Goal: Complete application form: Complete application form

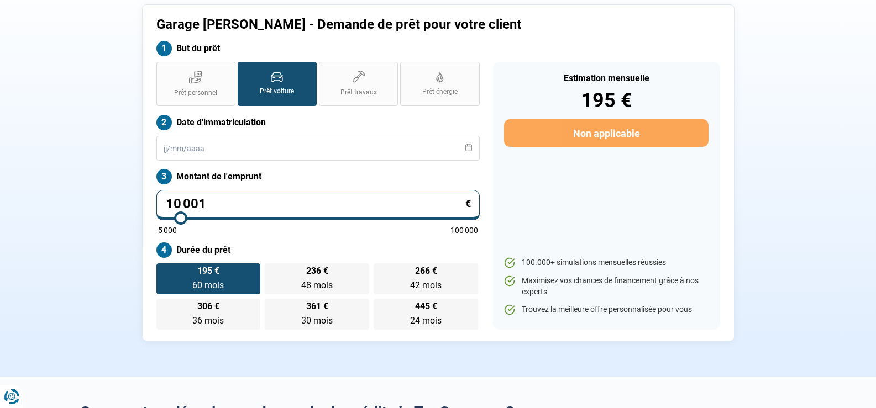
scroll to position [55, 0]
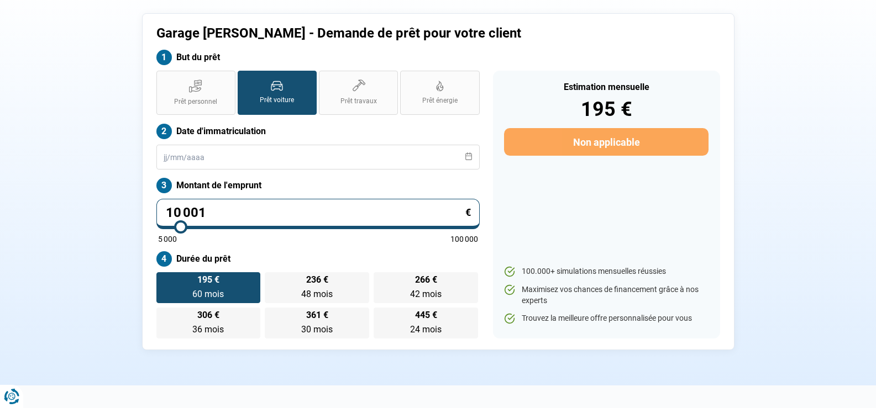
type input "46 750"
type input "46750"
click at [299, 228] on input "range" at bounding box center [318, 227] width 320 height 2
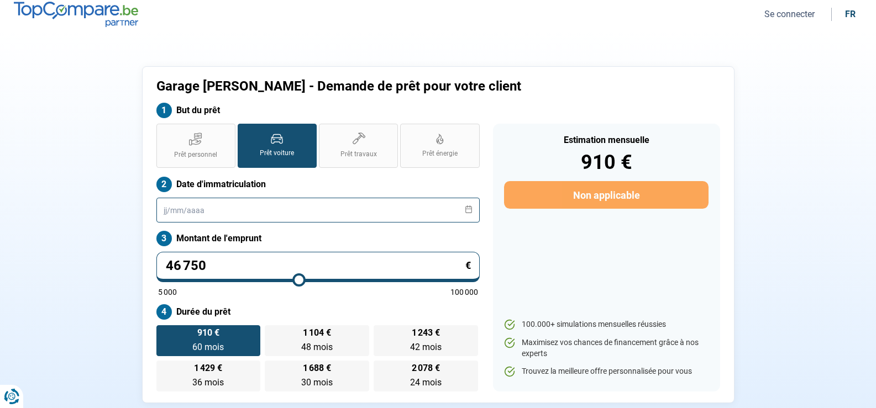
scroll to position [0, 0]
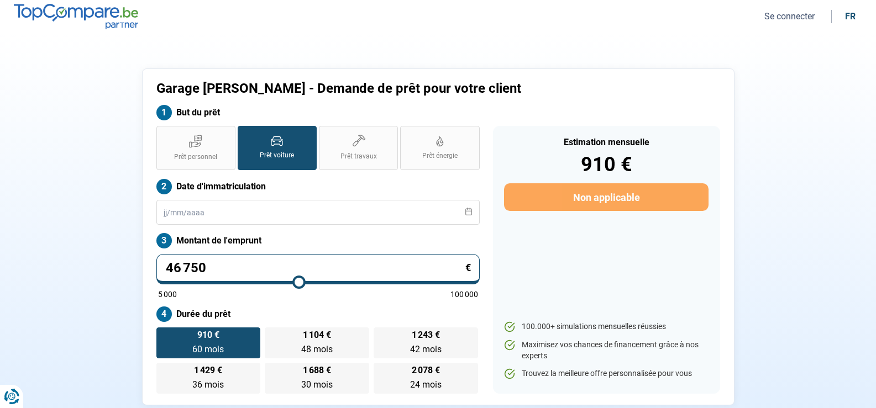
type input "26 250"
type input "26250"
click at [233, 281] on input "range" at bounding box center [318, 282] width 320 height 2
click at [239, 282] on input "range" at bounding box center [318, 282] width 320 height 2
type input "27 000"
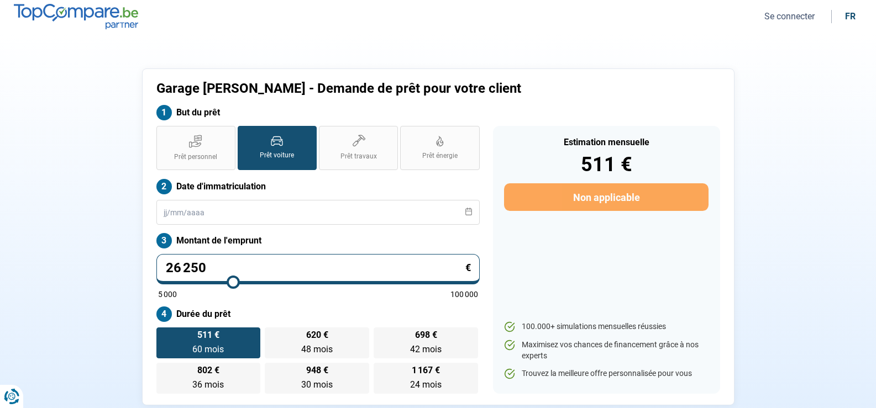
type input "27000"
type input "27 250"
type input "27250"
type input "27 500"
type input "27500"
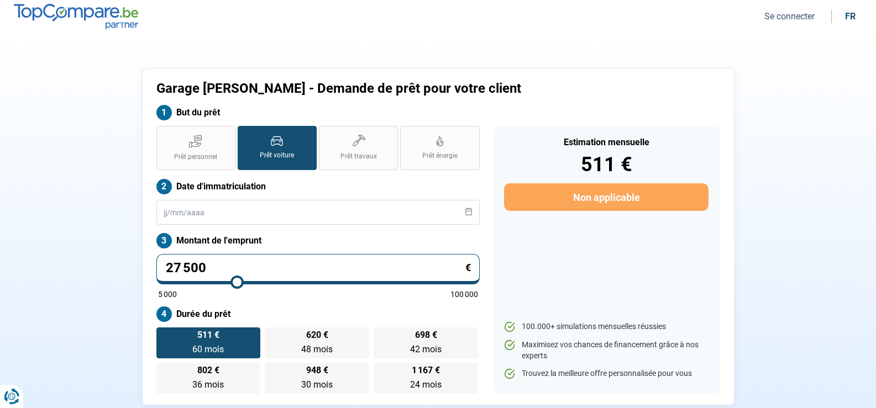
type input "27 250"
type input "27250"
type input "27 000"
type input "27000"
click at [235, 281] on input "range" at bounding box center [318, 282] width 320 height 2
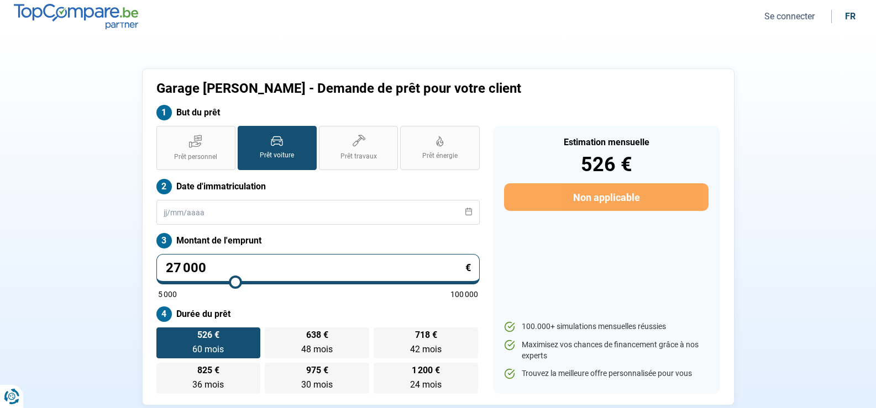
click at [290, 152] on span "Prêt voiture" at bounding box center [277, 155] width 34 height 9
click at [245, 133] on input "Prêt voiture" at bounding box center [241, 129] width 7 height 7
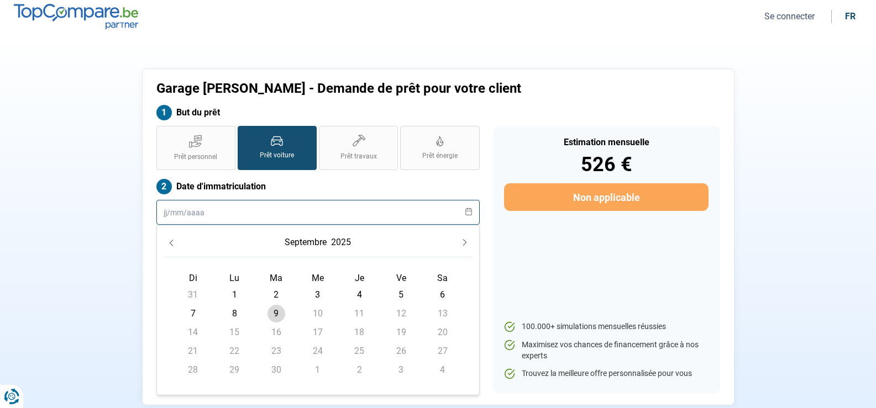
click at [280, 213] on input "text" at bounding box center [317, 212] width 323 height 25
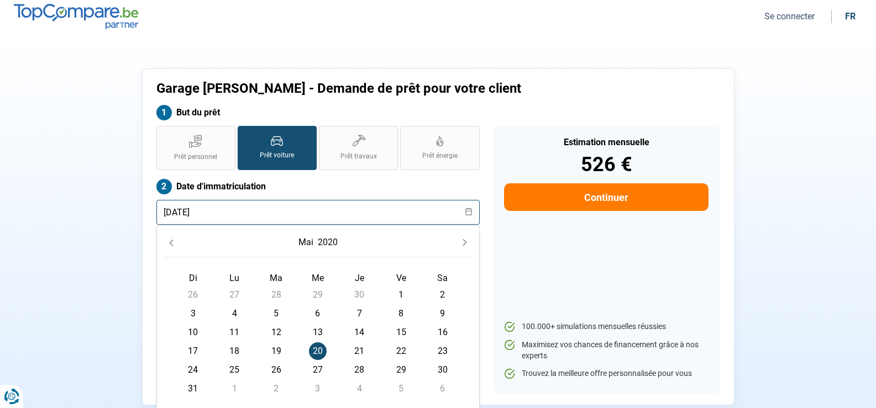
type input "[DATE]"
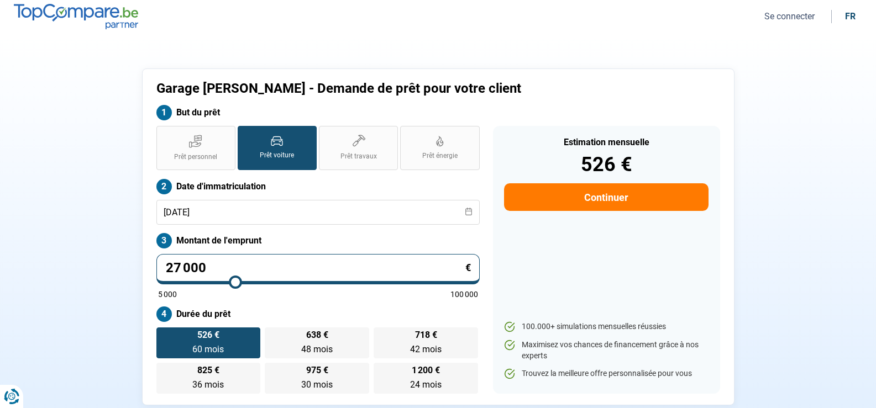
click at [790, 15] on button "Se connecter" at bounding box center [789, 16] width 57 height 12
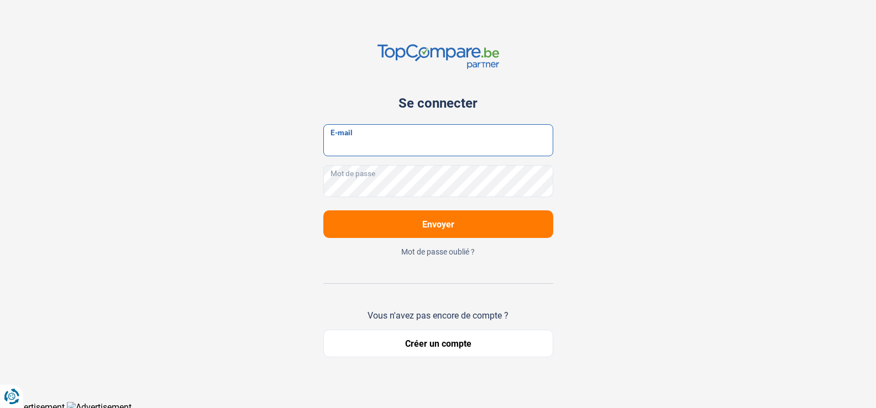
type input "[EMAIL_ADDRESS][DOMAIN_NAME]"
click at [445, 224] on span "Envoyer" at bounding box center [438, 224] width 32 height 10
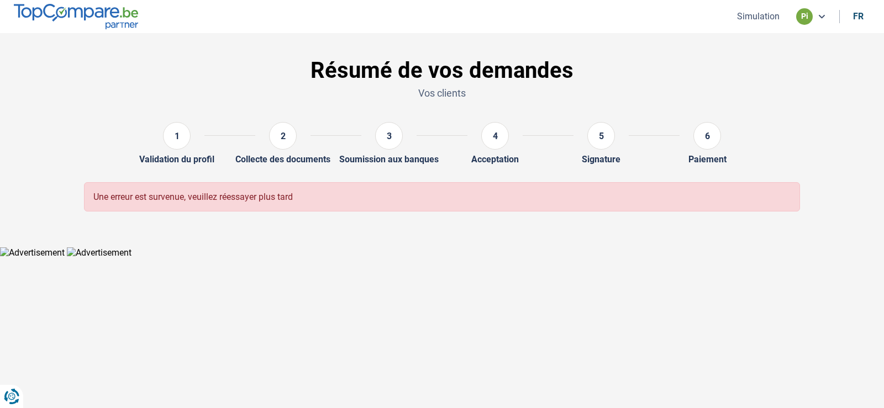
click at [819, 17] on icon at bounding box center [821, 16] width 9 height 9
click at [769, 37] on span "Déconnexion" at bounding box center [763, 39] width 51 height 10
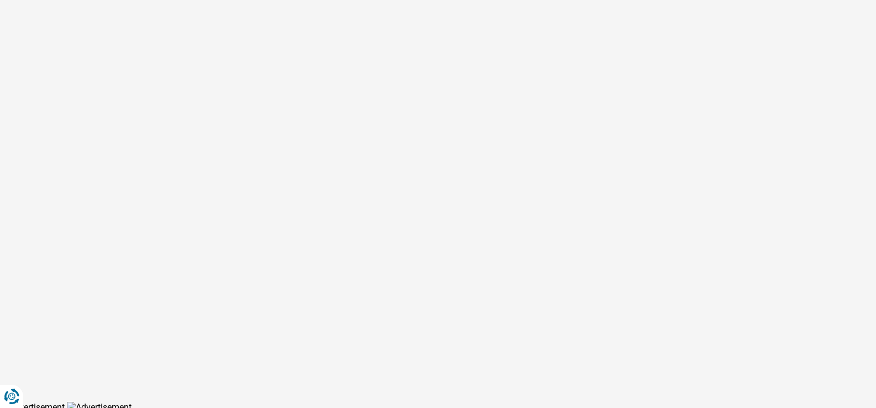
type input "[EMAIL_ADDRESS][DOMAIN_NAME]"
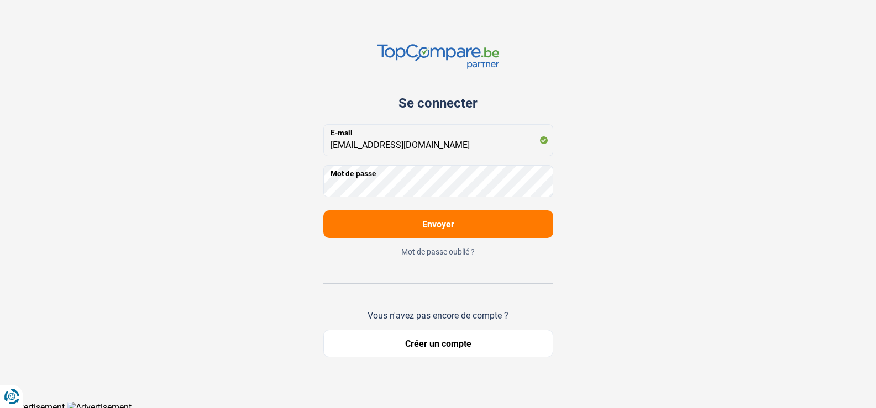
click at [440, 225] on span "Envoyer" at bounding box center [438, 224] width 32 height 10
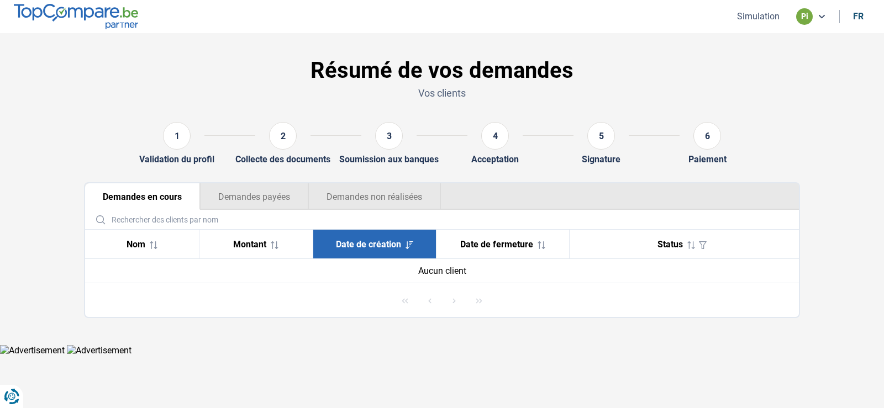
click at [138, 242] on span "Nom" at bounding box center [136, 244] width 19 height 10
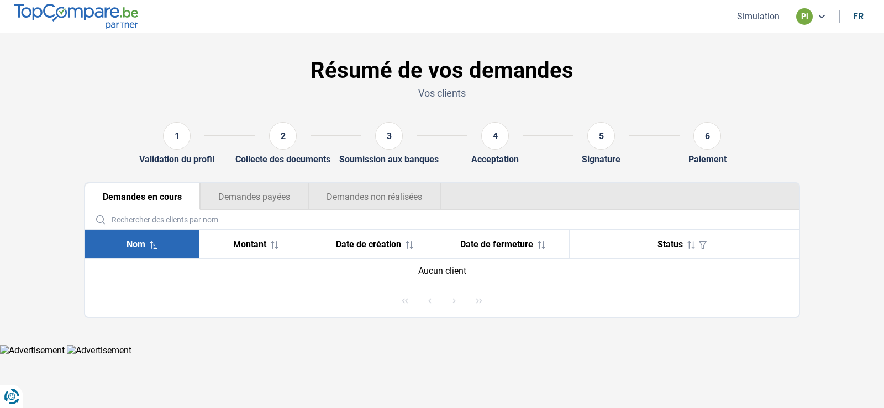
click at [138, 242] on span "Nom" at bounding box center [136, 244] width 19 height 10
click at [160, 195] on button "Demandes en cours" at bounding box center [142, 196] width 115 height 27
click at [822, 16] on icon at bounding box center [821, 16] width 9 height 9
click at [825, 102] on section "Résumé de vos demandes Vos clients 1 Validation du profil 2 Collecte des docume…" at bounding box center [442, 189] width 884 height 312
click at [154, 198] on button "Demandes en cours" at bounding box center [142, 196] width 115 height 27
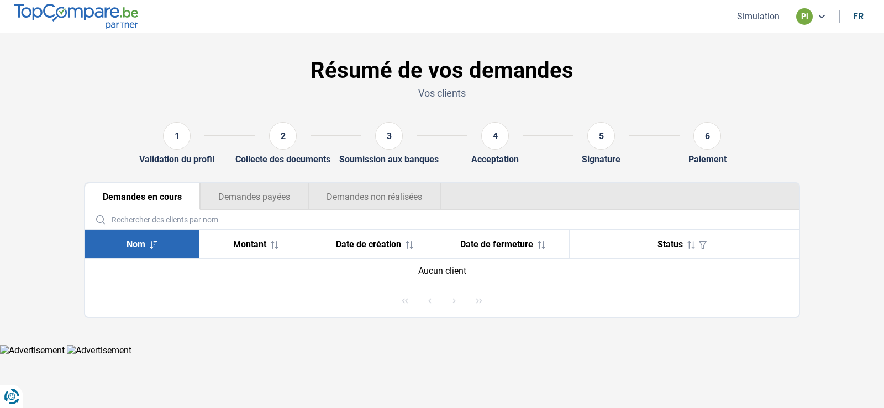
click at [120, 220] on input "text" at bounding box center [442, 219] width 705 height 19
click at [466, 274] on div "Aucun client" at bounding box center [442, 271] width 696 height 10
click at [385, 202] on button "Demandes non réalisées" at bounding box center [374, 196] width 133 height 27
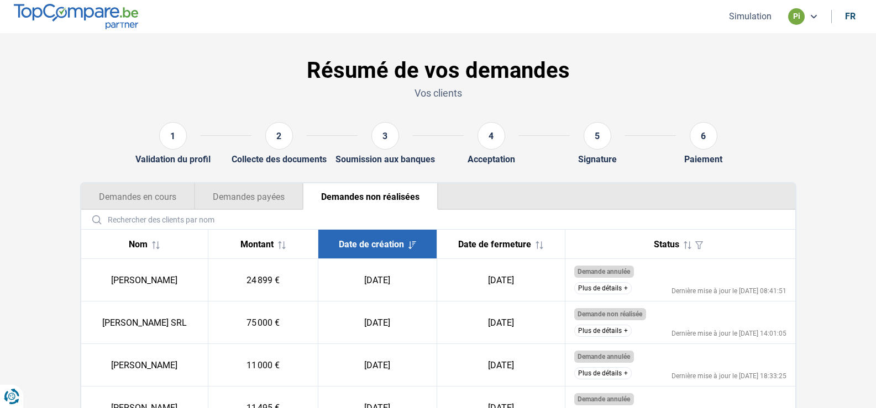
click at [257, 197] on button "Demandes payées" at bounding box center [248, 196] width 108 height 27
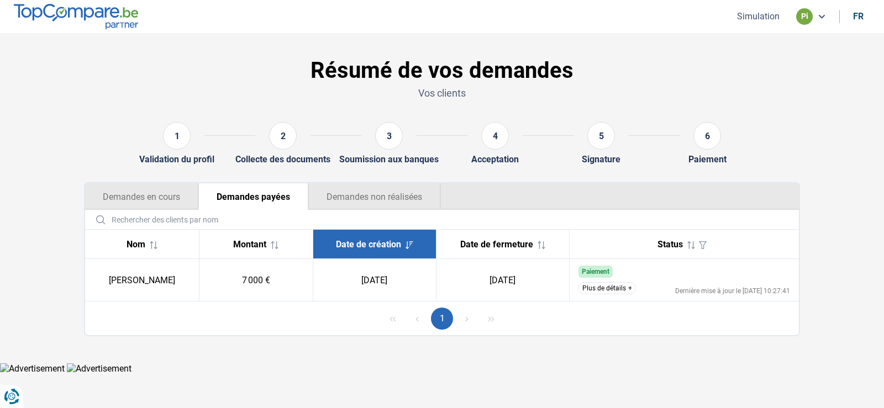
click at [152, 204] on button "Demandes en cours" at bounding box center [141, 196] width 113 height 27
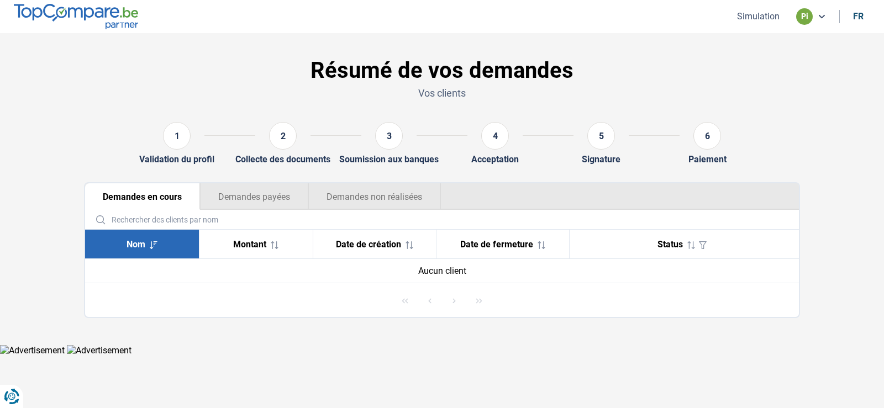
click at [156, 245] on icon at bounding box center [154, 245] width 8 height 8
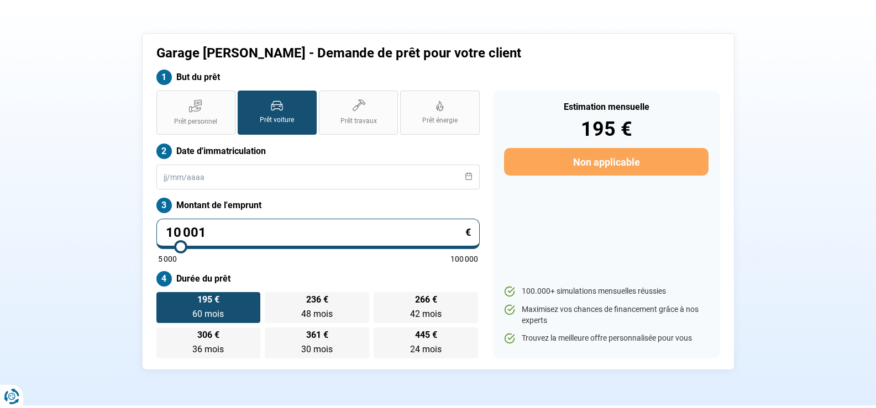
scroll to position [55, 0]
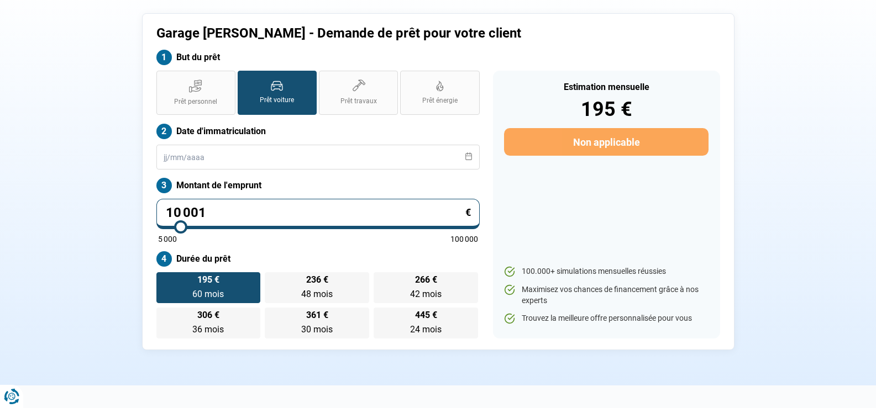
click at [271, 93] on label "Prêt voiture" at bounding box center [277, 93] width 79 height 44
click at [245, 78] on input "Prêt voiture" at bounding box center [241, 74] width 7 height 7
type input "9 250"
type input "9250"
type input "9 750"
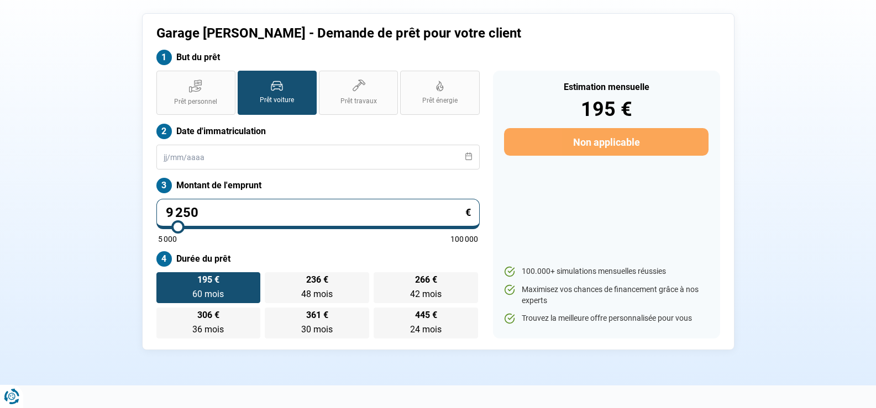
type input "9750"
type input "10 000"
type input "10000"
type input "10 250"
type input "10250"
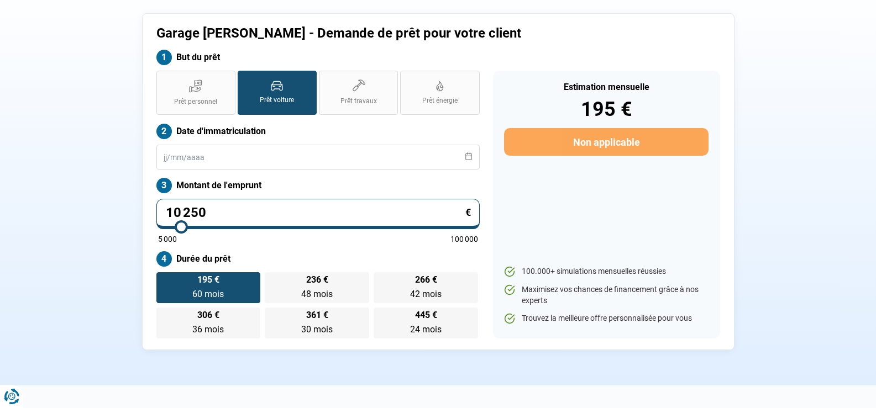
type input "10 500"
type input "10500"
type input "10 750"
type input "10750"
type input "11 000"
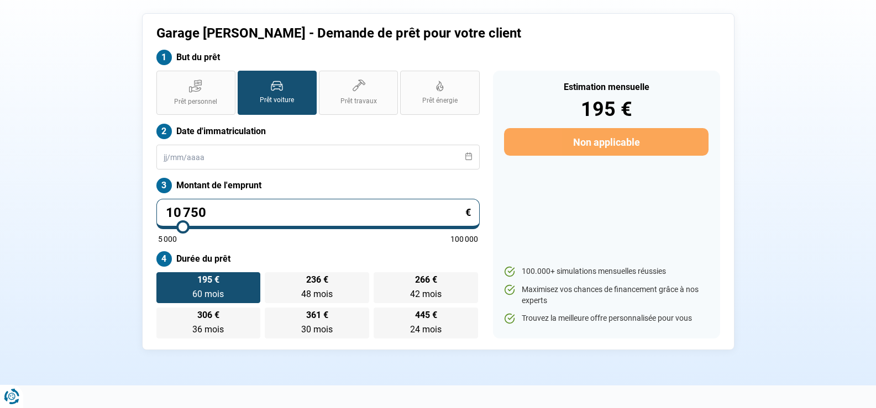
type input "11000"
type input "11 250"
type input "11250"
type input "11 500"
type input "11500"
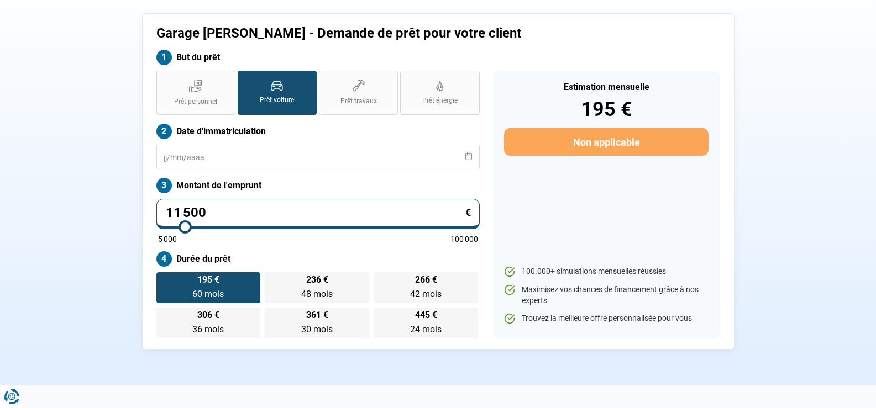
type input "12 000"
type input "12000"
type input "12 250"
type input "12250"
type input "12 500"
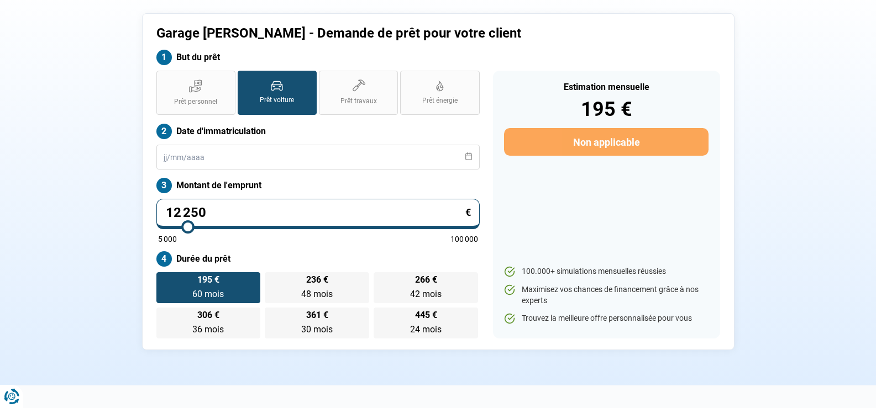
type input "12500"
type input "13 000"
type input "13000"
type input "13 250"
type input "13250"
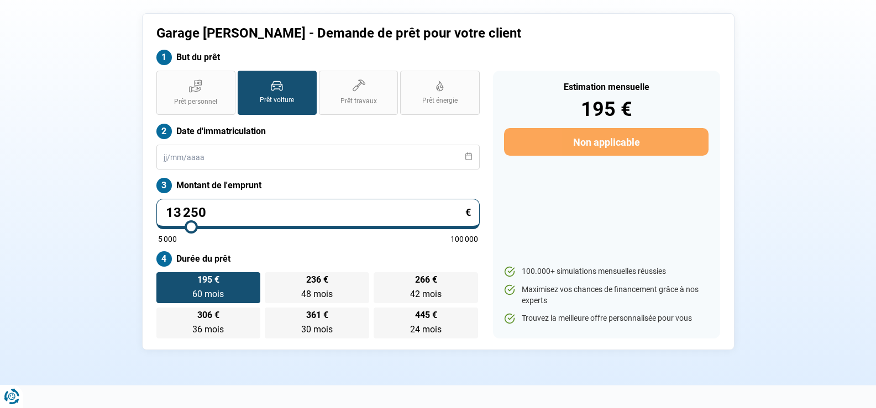
type input "13 500"
type input "13500"
type input "13 750"
type input "13750"
type input "14 000"
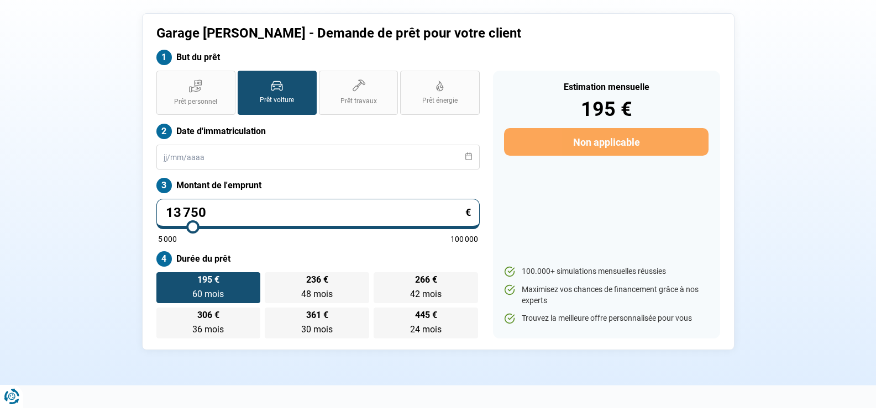
type input "14000"
type input "14 250"
type input "14250"
type input "14 500"
type input "14500"
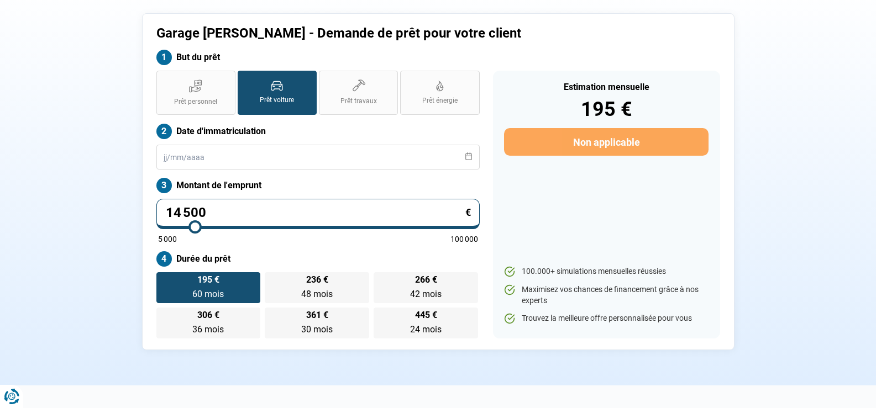
type input "14 750"
type input "14750"
type input "15 000"
type input "15000"
type input "15 250"
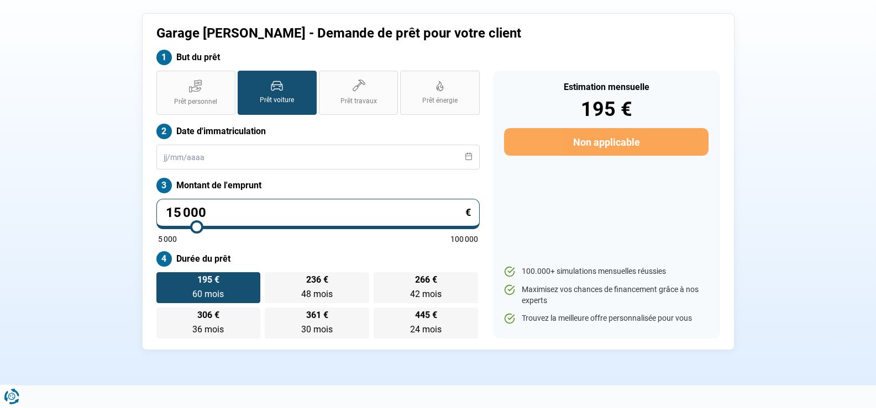
type input "15250"
type input "15 500"
type input "15500"
type input "15 750"
type input "15750"
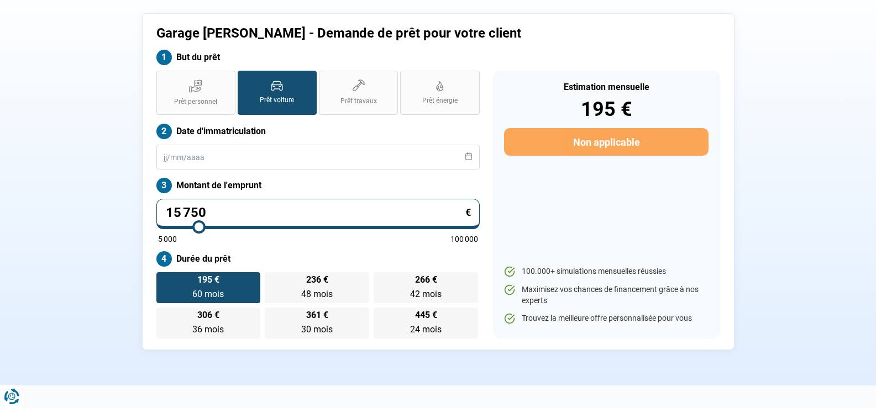
type input "16 000"
type input "16000"
type input "15 750"
type input "15750"
type input "15 500"
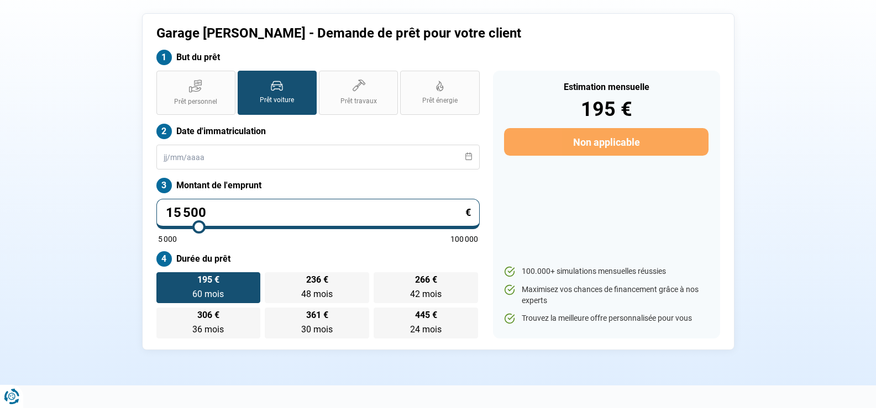
type input "15500"
type input "15 250"
type input "15250"
type input "14 750"
type input "14750"
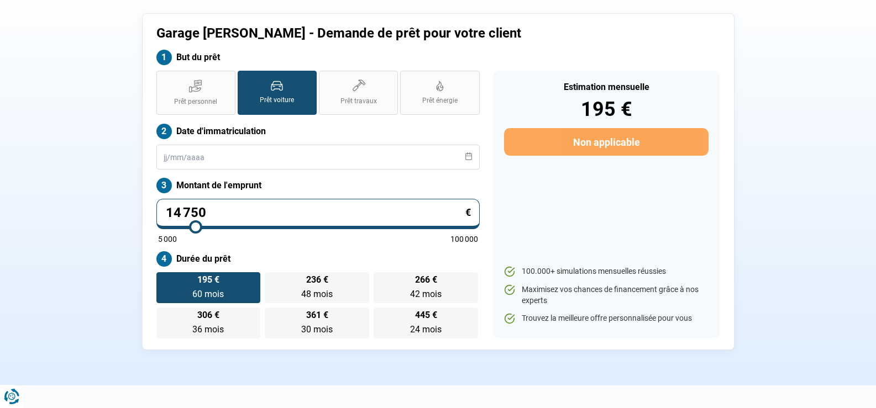
type input "14 500"
type input "14500"
type input "14 000"
type input "14000"
type input "13 500"
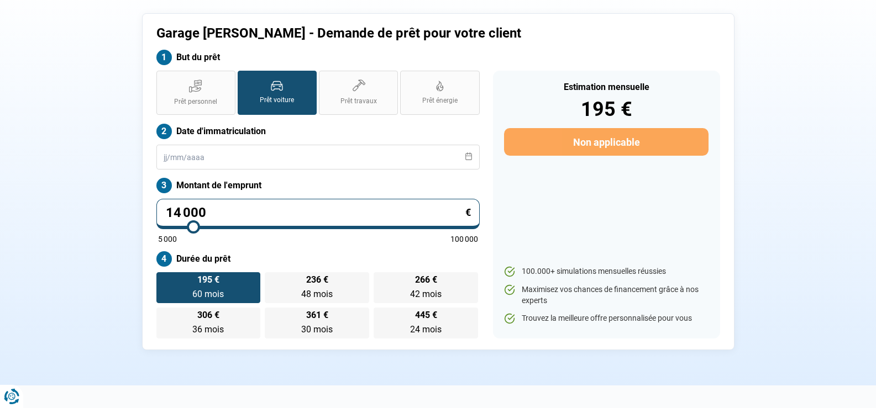
type input "13500"
type input "13 250"
type input "13250"
type input "12 500"
type input "12500"
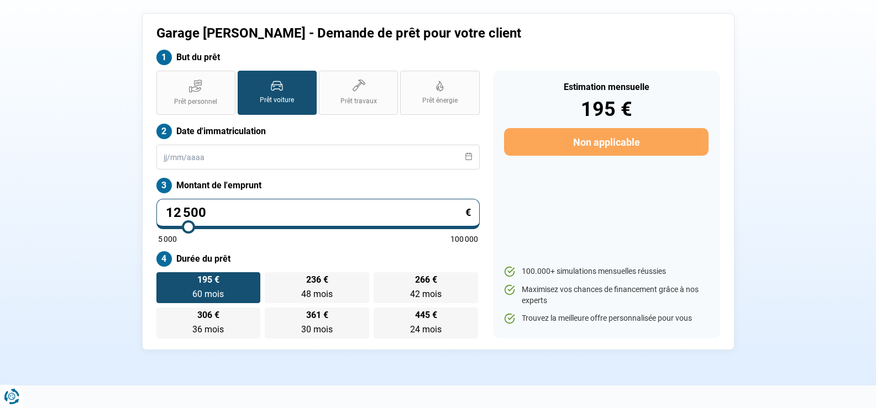
type input "12 250"
type input "12250"
type input "12 000"
type input "12000"
type input "11 500"
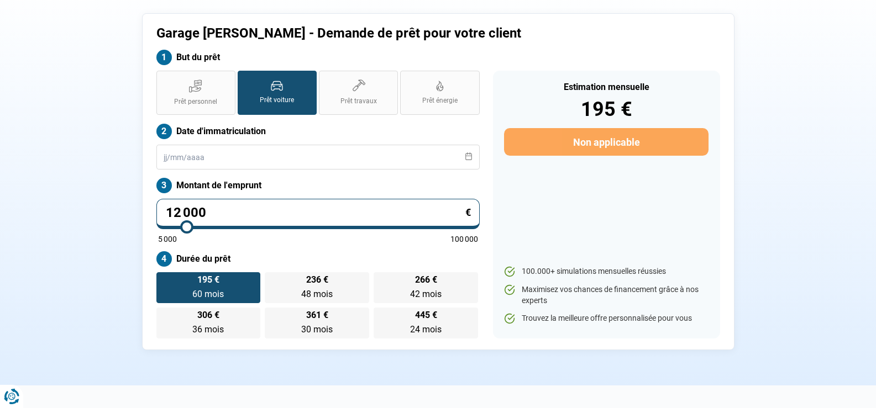
type input "11500"
type input "11 000"
type input "11000"
type input "10 500"
type input "10500"
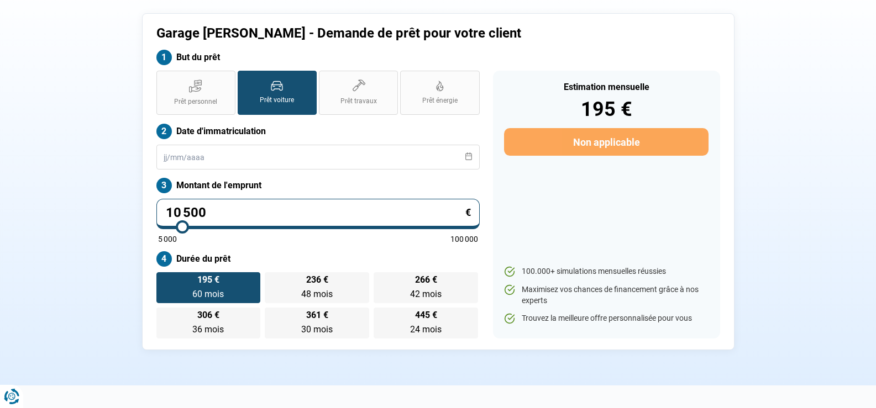
type input "10 250"
type input "10250"
type input "10 000"
type input "10000"
type input "9 500"
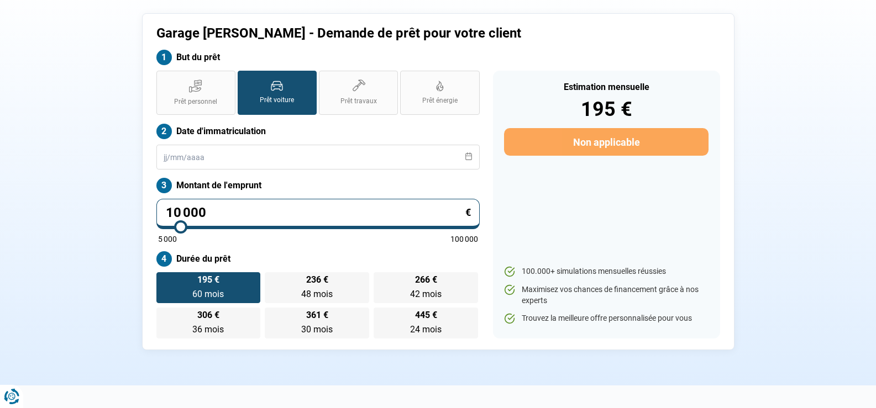
type input "9500"
type input "9 250"
type input "9250"
type input "8 500"
type input "8500"
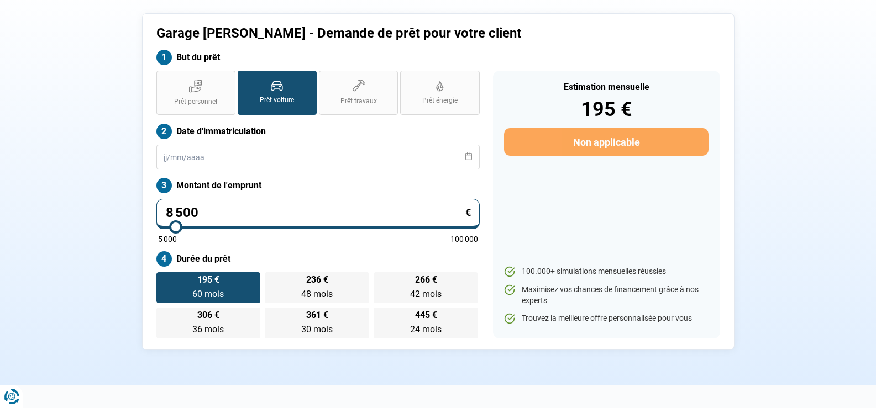
type input "8 000"
type input "8000"
type input "7 500"
type input "7500"
type input "7 250"
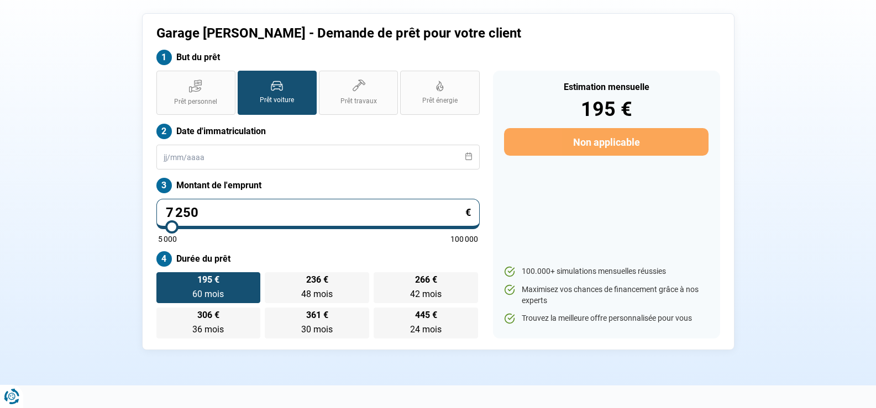
drag, startPoint x: 177, startPoint y: 228, endPoint x: 171, endPoint y: 230, distance: 6.3
type input "7250"
click at [171, 228] on input "range" at bounding box center [318, 227] width 320 height 2
radio input "true"
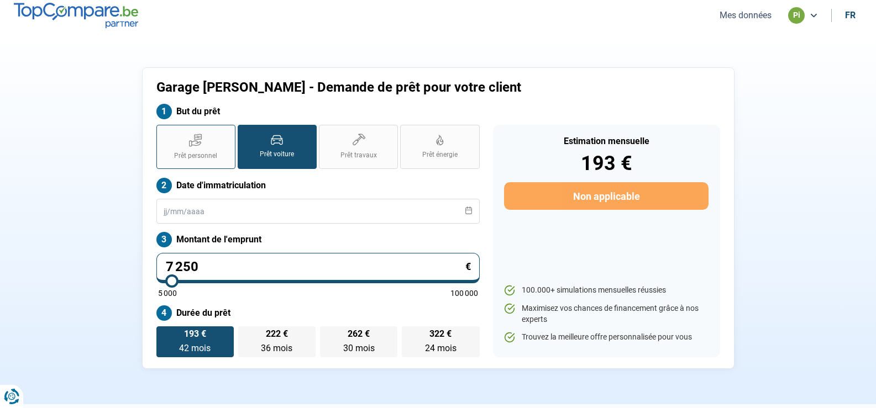
scroll to position [0, 0]
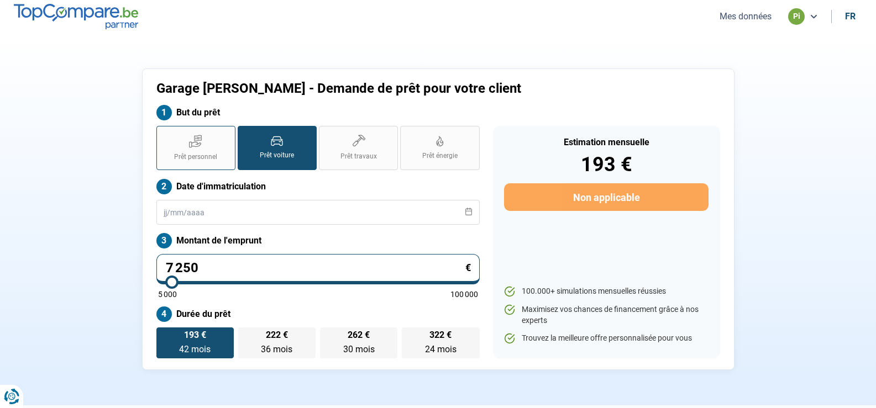
click at [204, 156] on span "Prêt personnel" at bounding box center [195, 156] width 43 height 9
click at [164, 133] on input "Prêt personnel" at bounding box center [159, 129] width 7 height 7
radio input "true"
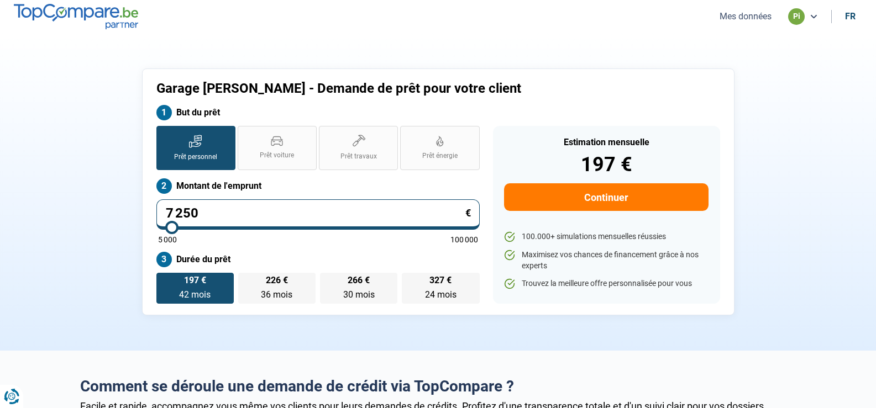
click at [208, 215] on input "7 250" at bounding box center [317, 214] width 323 height 30
type input "725"
type input "5000"
type input "72"
type input "5000"
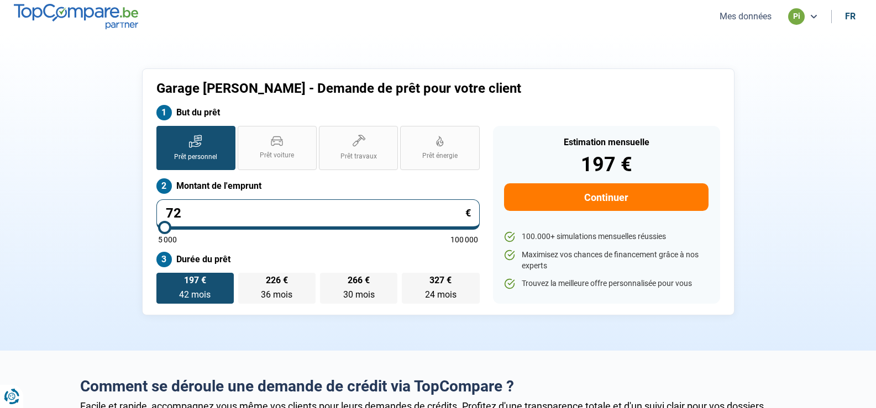
type input "7"
type input "5000"
type input "0"
type input "5000"
type input "2"
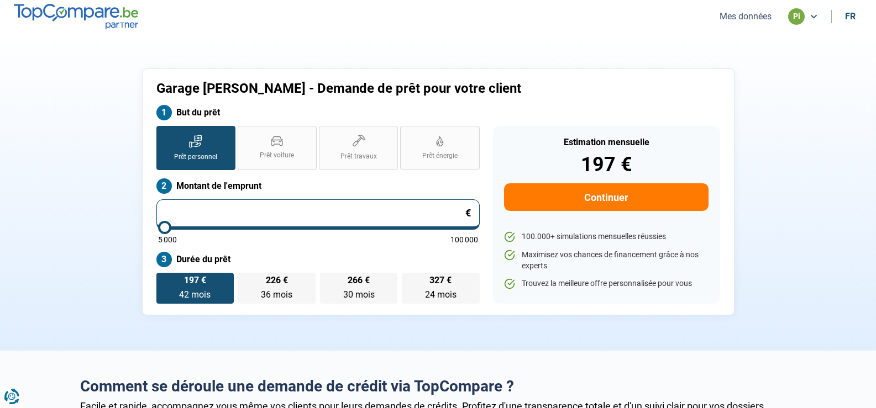
type input "5000"
type input "27"
type input "5000"
type input "270"
type input "5000"
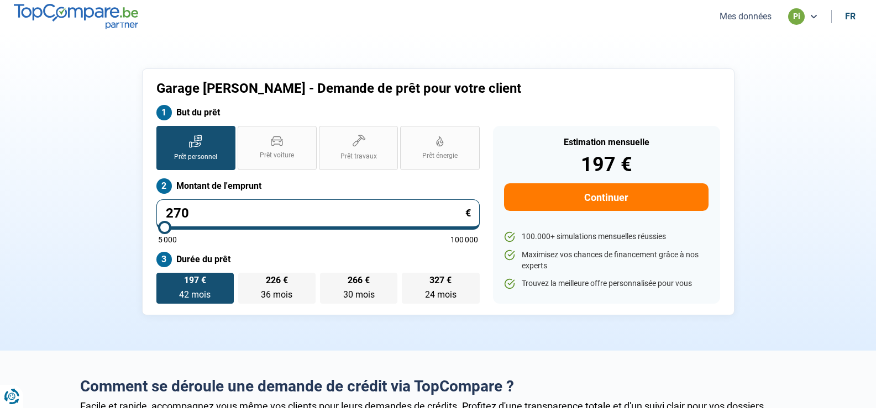
type input "2 700"
type input "5000"
type input "27 000"
type input "27000"
type input "27 000"
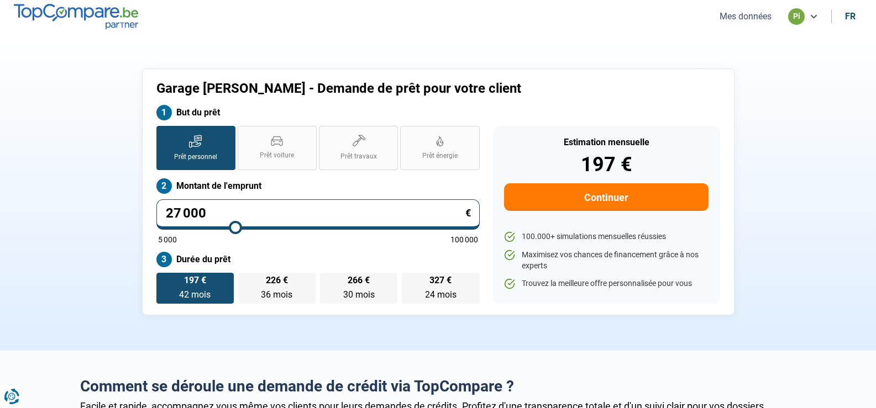
radio input "false"
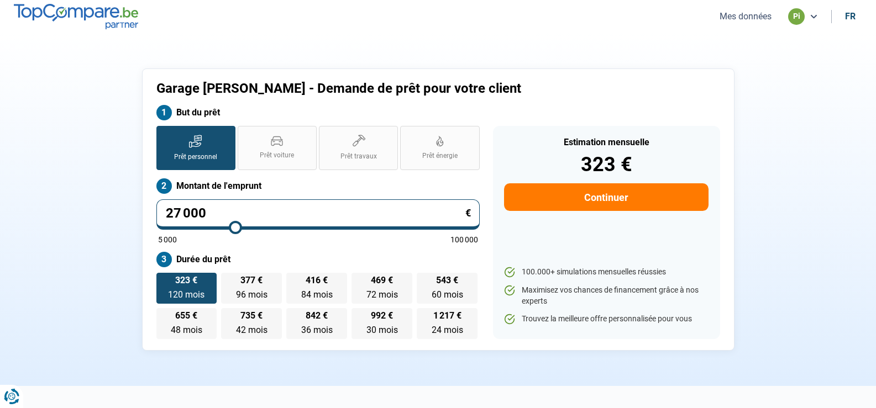
click at [79, 219] on div "Garage [PERSON_NAME] - Demande de prêt pour votre client But du prêt Prêt perso…" at bounding box center [437, 210] width 729 height 282
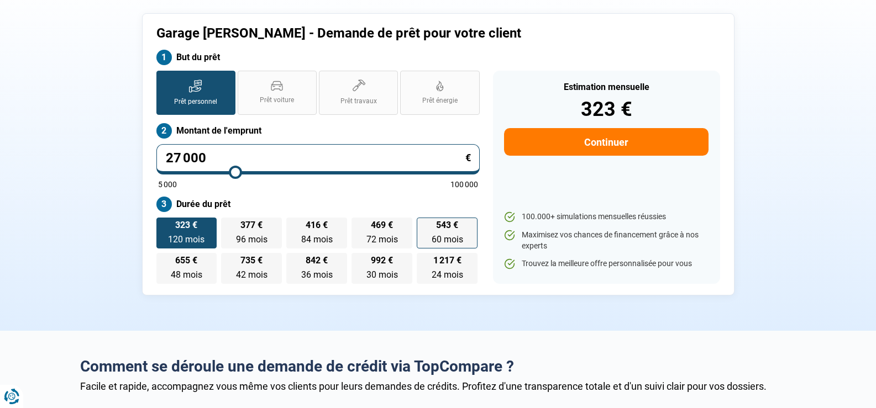
click at [455, 233] on label "543 € 60 mois 60 mois" at bounding box center [447, 233] width 61 height 31
click at [424, 225] on input "543 € 60 mois 60 mois" at bounding box center [420, 221] width 7 height 7
radio input "true"
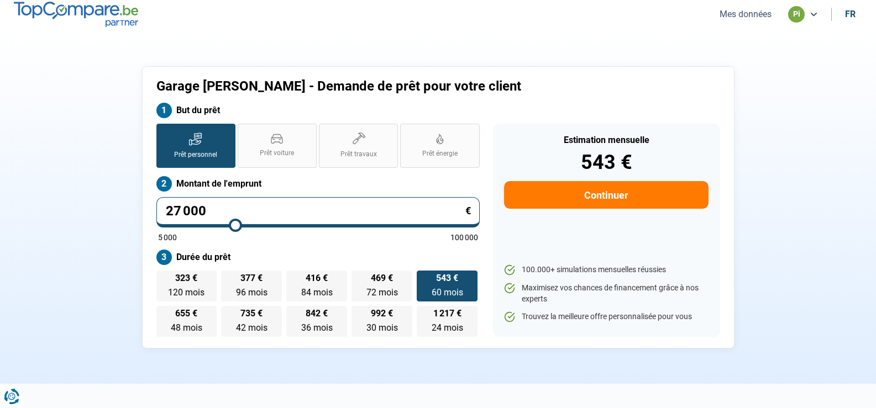
scroll to position [0, 0]
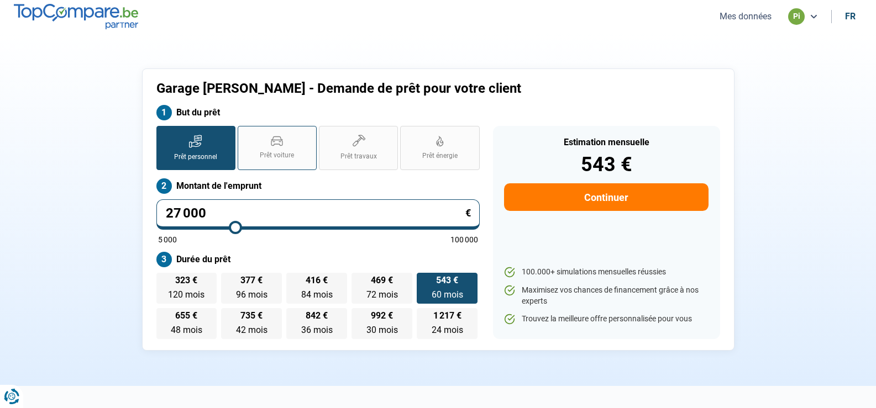
click at [294, 148] on label "Prêt voiture" at bounding box center [277, 148] width 79 height 44
click at [245, 133] on input "Prêt voiture" at bounding box center [241, 129] width 7 height 7
radio input "true"
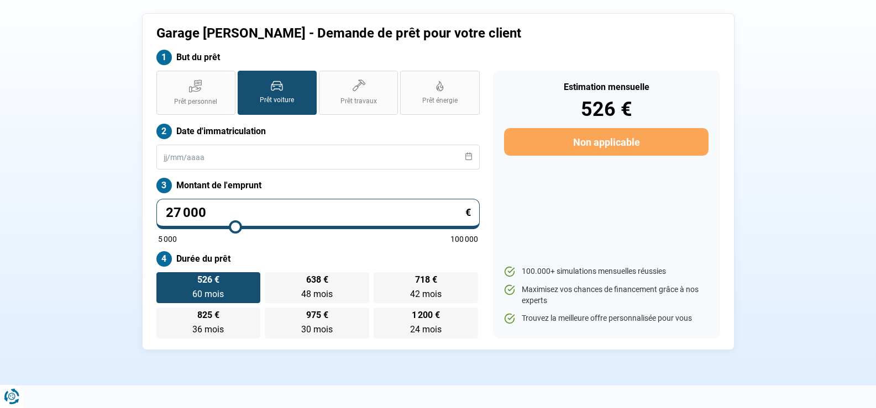
scroll to position [110, 0]
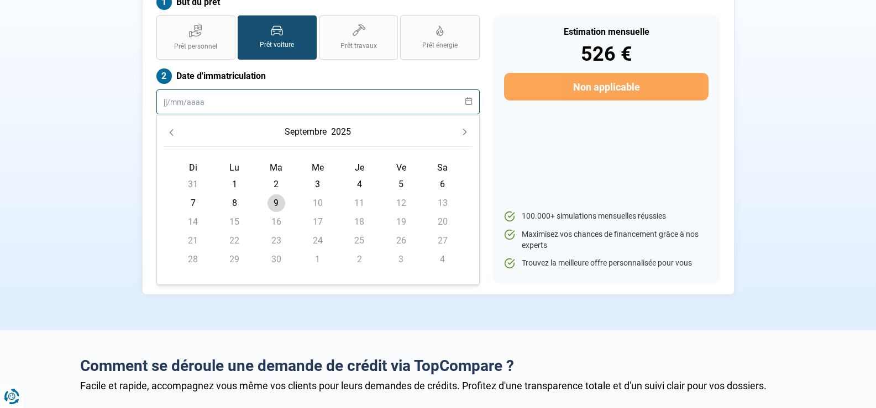
click at [190, 103] on input "text" at bounding box center [317, 102] width 323 height 25
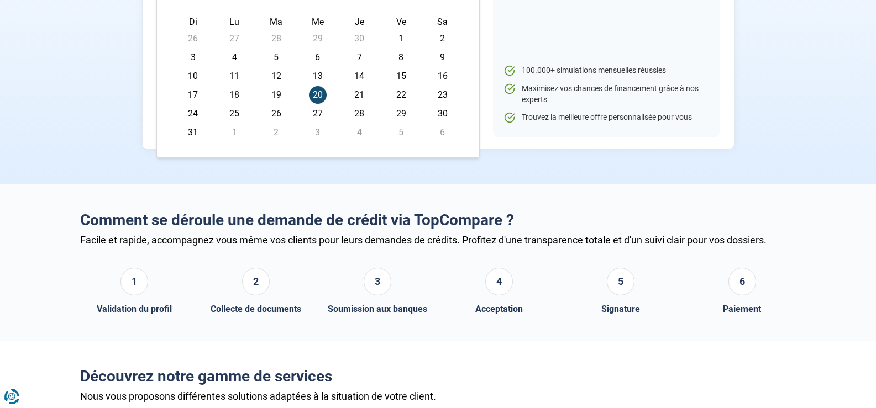
scroll to position [276, 0]
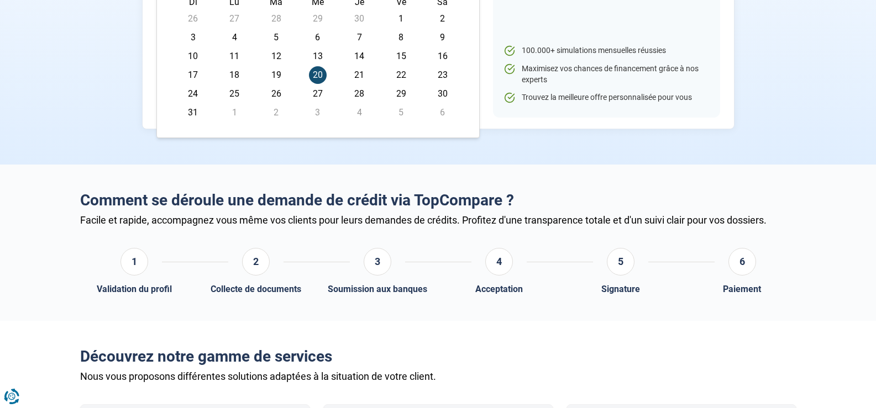
type input "[DATE]"
click at [317, 78] on span "20" at bounding box center [318, 75] width 18 height 18
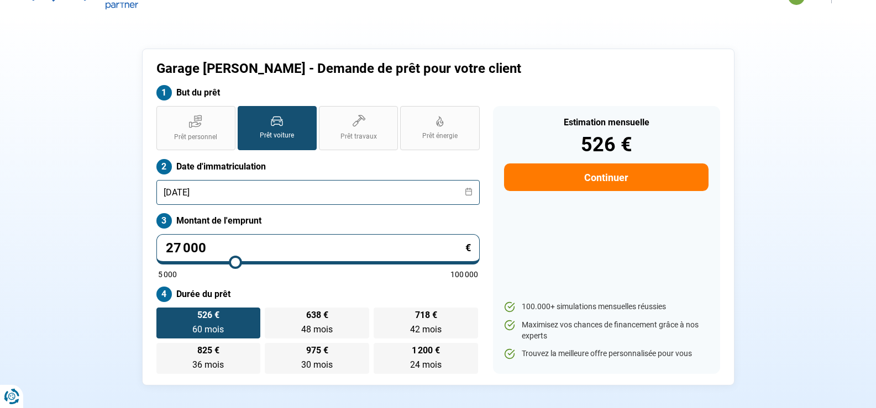
scroll to position [8, 0]
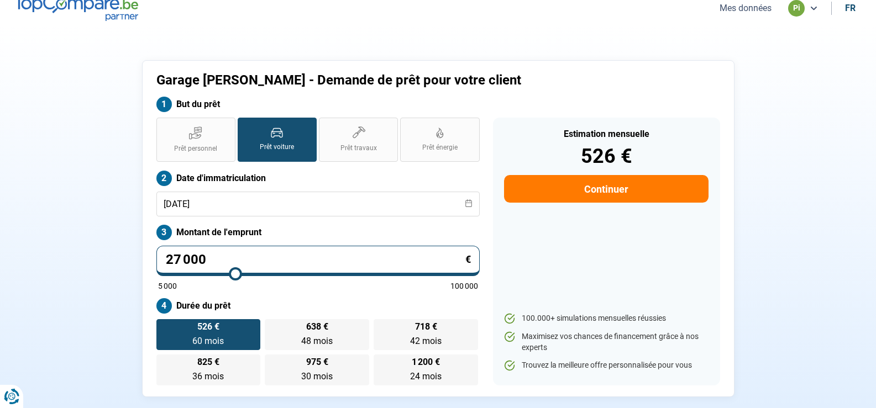
click at [607, 187] on button "Continuer" at bounding box center [606, 189] width 204 height 28
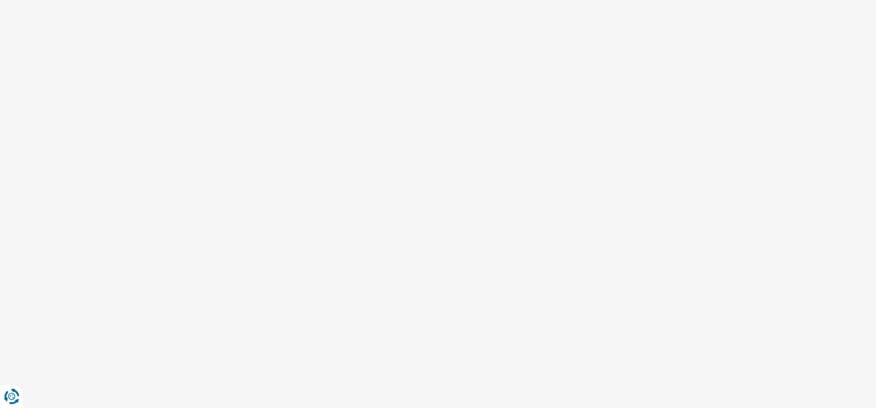
select select "32"
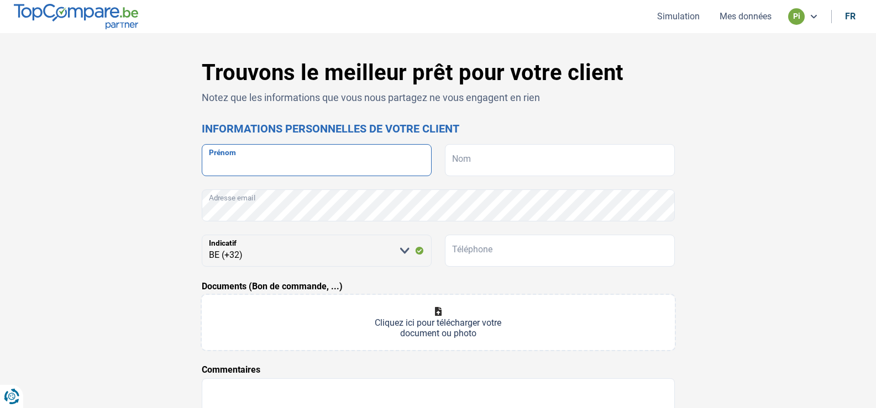
click at [283, 166] on input "Prénom" at bounding box center [317, 160] width 230 height 32
type input "[PERSON_NAME]"
click at [488, 156] on input "Nom" at bounding box center [560, 160] width 230 height 32
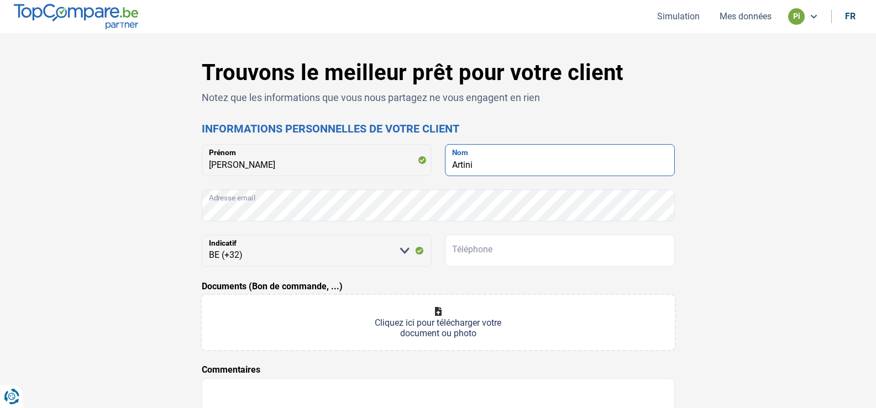
type input "Artini"
click at [136, 248] on div "Trouvons le meilleur prêt pour votre client Notez que les informations que vous…" at bounding box center [437, 313] width 729 height 506
click at [49, 273] on div "Trouvons le meilleur prêt pour votre client Notez que les informations que vous…" at bounding box center [438, 312] width 876 height 559
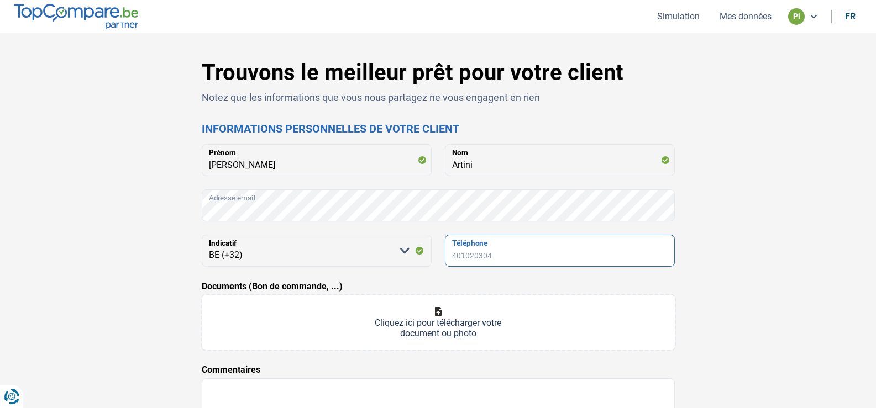
click at [507, 250] on input "Téléphone" at bounding box center [560, 251] width 230 height 32
type input "0491522282"
click at [82, 270] on div "Trouvons le meilleur prêt pour votre client Notez que les informations que vous…" at bounding box center [437, 313] width 729 height 506
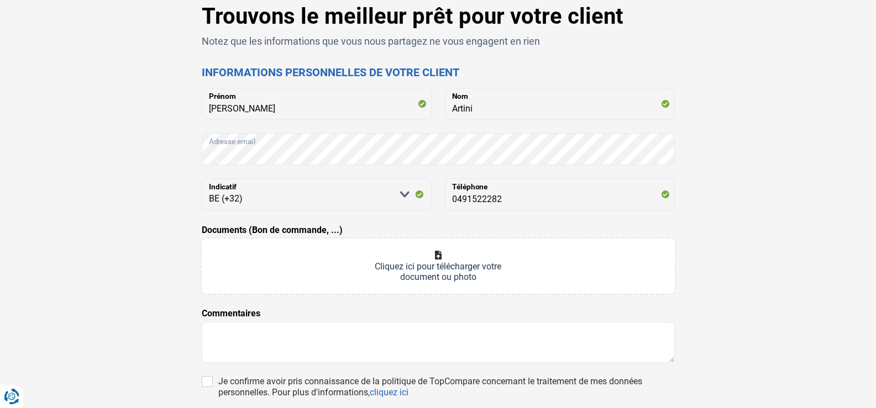
scroll to position [55, 0]
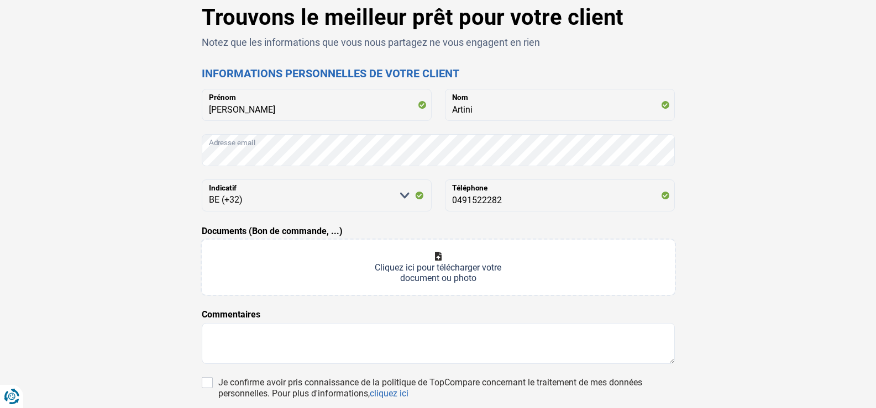
click at [439, 265] on input "Documents (Bon de commande, ...)" at bounding box center [438, 267] width 473 height 55
type input "C:\fakepath\doc Artini.pdf"
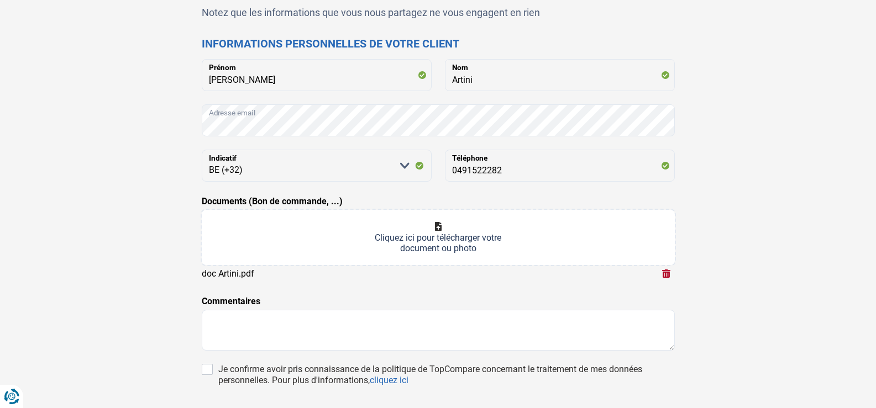
scroll to position [110, 0]
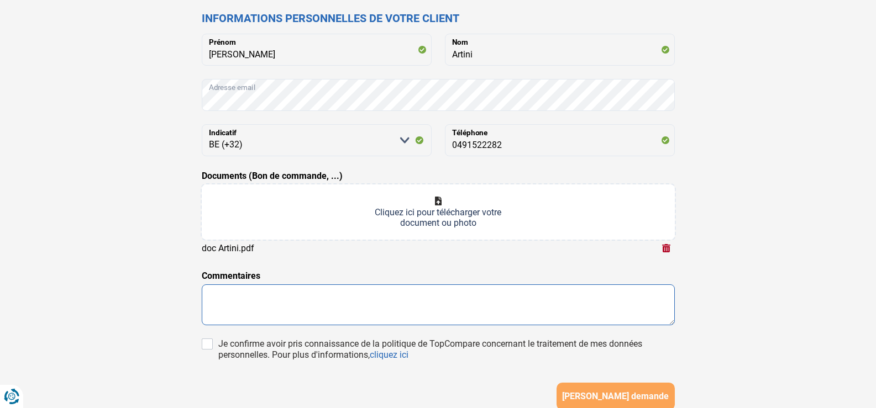
click at [228, 294] on textarea at bounding box center [438, 305] width 473 height 41
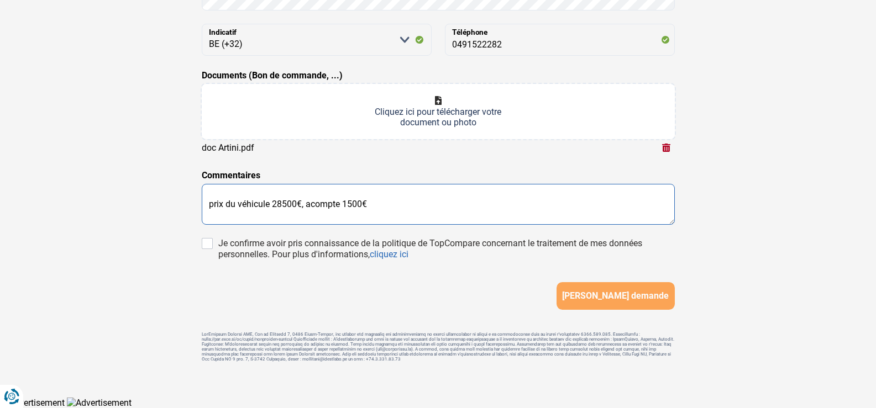
scroll to position [214, 0]
type textarea "prix du véhicule 28500€, acompte 1500€"
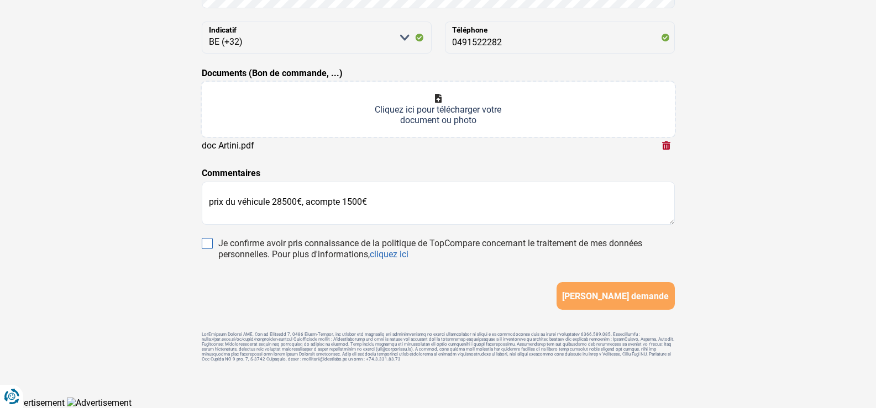
click at [209, 241] on input "Je confirme avoir pris connaissance de la politique de TopCompare concernant le…" at bounding box center [207, 243] width 11 height 11
checkbox input "true"
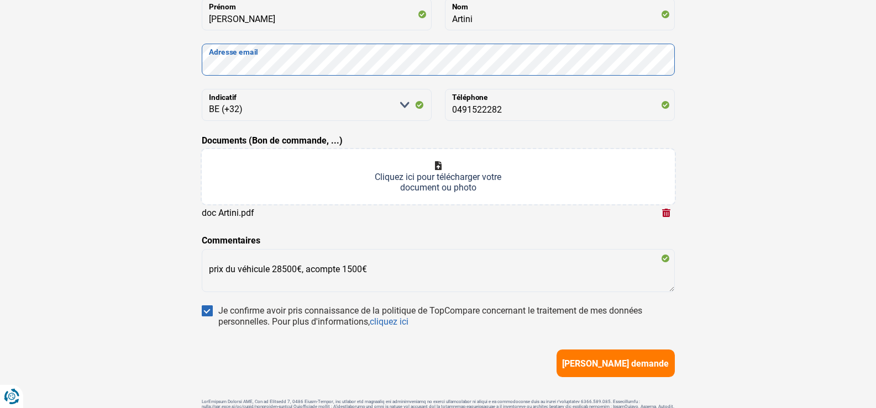
scroll to position [166, 0]
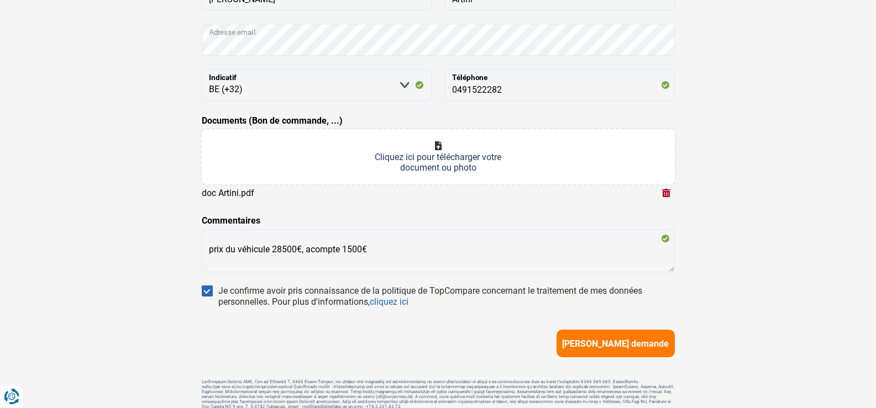
click at [619, 343] on span "[PERSON_NAME] demande" at bounding box center [615, 344] width 107 height 10
